Goal: Find specific page/section

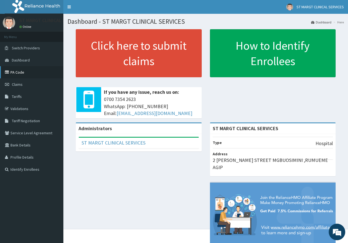
click at [21, 71] on link "PA Code" at bounding box center [31, 72] width 63 height 12
